Goal: Task Accomplishment & Management: Use online tool/utility

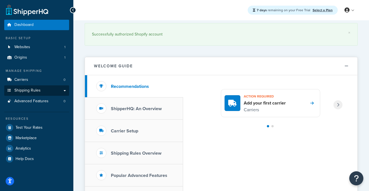
click at [36, 88] on span "Shipping Rules" at bounding box center [27, 90] width 26 height 5
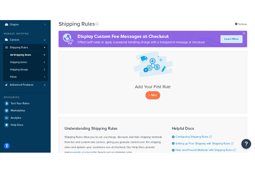
scroll to position [53, 0]
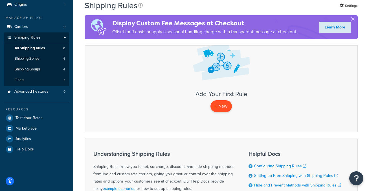
click at [224, 106] on p "+ New" at bounding box center [220, 106] width 21 height 12
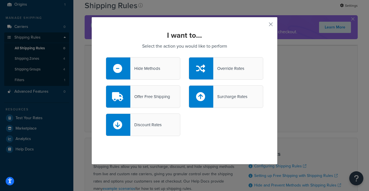
click at [239, 67] on div "Override Rates" at bounding box center [228, 69] width 31 height 8
click at [0, 0] on input "Override Rates" at bounding box center [0, 0] width 0 height 0
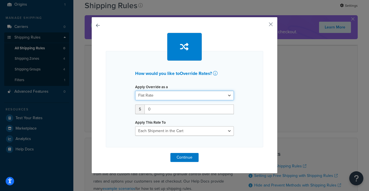
select select "PERCENTAGE"
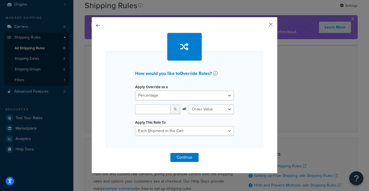
click at [263, 26] on button "button" at bounding box center [262, 26] width 1 height 1
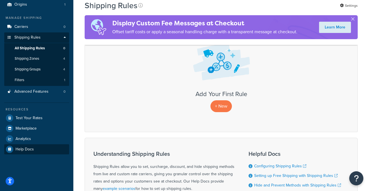
click at [44, 145] on link "Help Docs" at bounding box center [36, 149] width 65 height 10
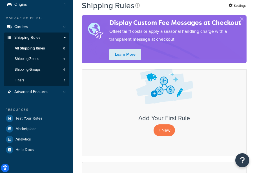
click at [39, 46] on span "All Shipping Rules" at bounding box center [30, 48] width 30 height 5
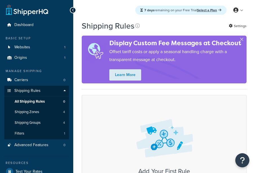
click at [162, 128] on img at bounding box center [164, 138] width 65 height 47
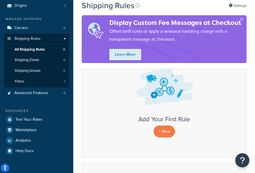
scroll to position [74, 0]
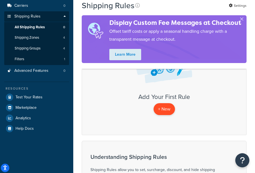
click at [169, 107] on p "+ New" at bounding box center [164, 109] width 21 height 12
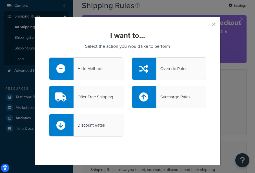
click at [110, 93] on div "Offer Free Shipping" at bounding box center [94, 97] width 40 height 8
click at [0, 0] on input "Offer Free Shipping" at bounding box center [0, 0] width 0 height 0
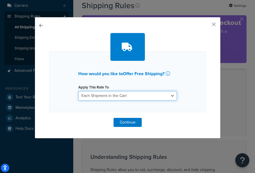
select select "SHIPPING_GROUP"
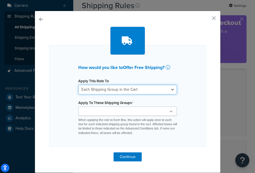
scroll to position [6, 0]
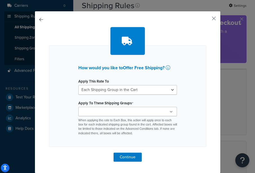
click at [122, 116] on div "Large Medium Small All Products not assigned to a Shipping Group When applying …" at bounding box center [127, 121] width 99 height 29
click at [119, 114] on input "Apply To These Shipping Groups" at bounding box center [105, 112] width 50 height 6
click at [186, 53] on div at bounding box center [127, 41] width 157 height 28
click at [206, 20] on button "button" at bounding box center [205, 20] width 1 height 1
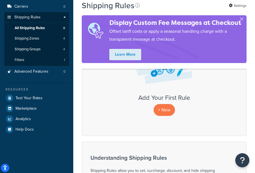
scroll to position [72, 0]
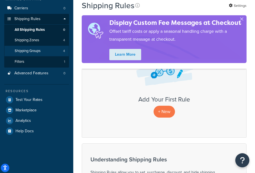
click at [35, 50] on span "Shipping Groups" at bounding box center [28, 50] width 26 height 5
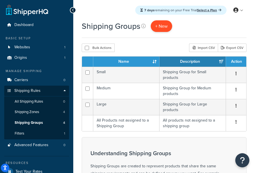
click at [168, 29] on link "+ New" at bounding box center [161, 26] width 21 height 12
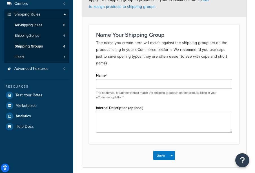
scroll to position [76, 0]
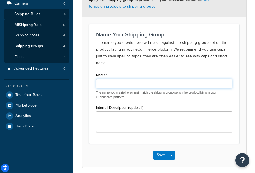
click at [148, 79] on input "Name" at bounding box center [164, 84] width 136 height 10
type input "Subscription Products"
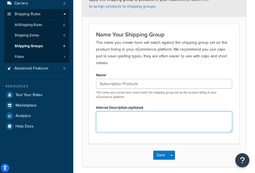
click at [162, 116] on textarea "Internal Description (optional)" at bounding box center [164, 121] width 136 height 21
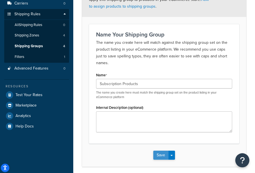
click at [164, 150] on button "Save" at bounding box center [160, 154] width 15 height 9
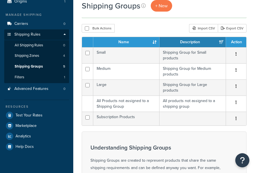
scroll to position [56, 0]
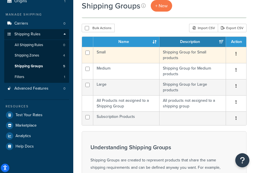
click at [88, 53] on input "checkbox" at bounding box center [87, 52] width 4 height 4
checkbox input "true"
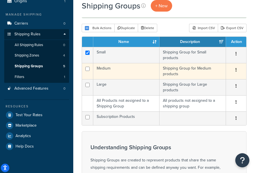
click at [88, 70] on input "checkbox" at bounding box center [87, 69] width 4 height 4
checkbox input "true"
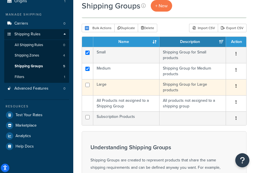
click at [88, 84] on input "checkbox" at bounding box center [87, 85] width 4 height 4
checkbox input "true"
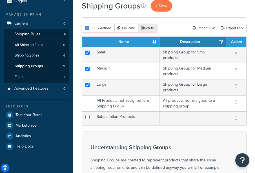
click at [149, 28] on button "Delete" at bounding box center [147, 28] width 19 height 8
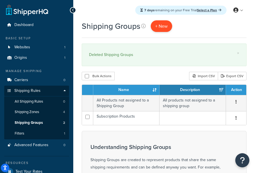
click at [164, 29] on span "+ New" at bounding box center [161, 26] width 12 height 6
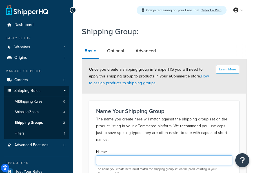
click at [162, 155] on input "Name" at bounding box center [164, 160] width 136 height 10
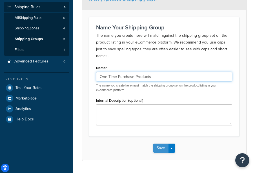
scroll to position [84, 0]
type input "One Time Purchase Products"
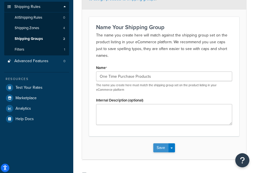
click at [162, 143] on button "Save" at bounding box center [160, 147] width 15 height 9
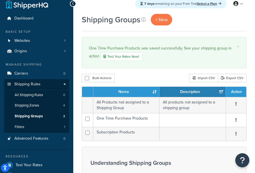
scroll to position [6, 0]
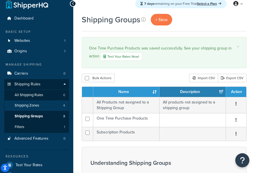
click at [51, 104] on link "Shipping Zones 4" at bounding box center [36, 105] width 65 height 10
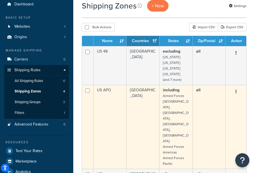
scroll to position [10, 0]
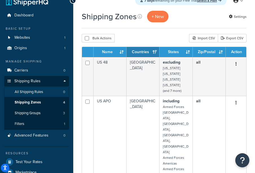
click at [42, 89] on span "All Shipping Rules" at bounding box center [29, 91] width 28 height 5
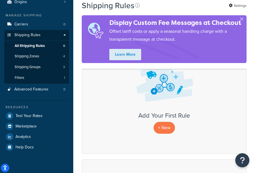
scroll to position [74, 0]
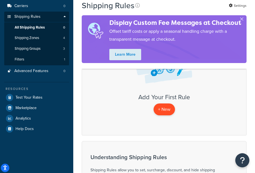
click at [172, 109] on p "+ New" at bounding box center [164, 109] width 21 height 12
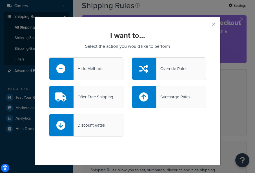
click at [153, 68] on div at bounding box center [144, 69] width 24 height 22
click at [0, 0] on input "Override Rates" at bounding box center [0, 0] width 0 height 0
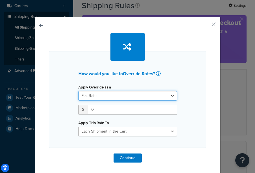
select select "PERCENTAGE"
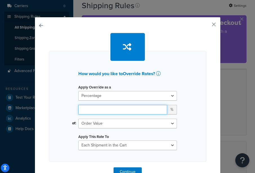
click at [123, 108] on input "number" at bounding box center [122, 110] width 89 height 10
type input "100"
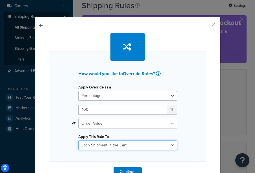
select select "SHIPPING_GROUP"
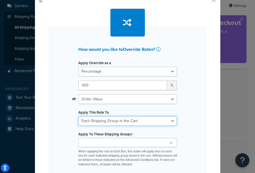
scroll to position [25, 0]
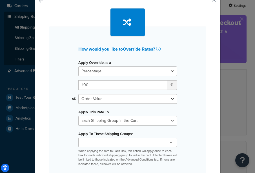
click at [140, 142] on ul at bounding box center [127, 141] width 99 height 9
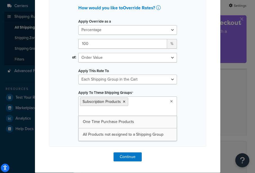
scroll to position [65, 0]
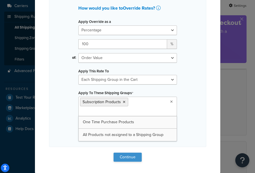
click at [131, 156] on button "Continue" at bounding box center [128, 156] width 28 height 9
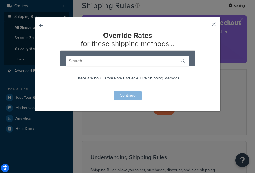
scroll to position [0, 0]
click at [135, 60] on input "text" at bounding box center [127, 61] width 123 height 10
click at [206, 26] on button "button" at bounding box center [205, 26] width 1 height 1
